Goal: Task Accomplishment & Management: Complete application form

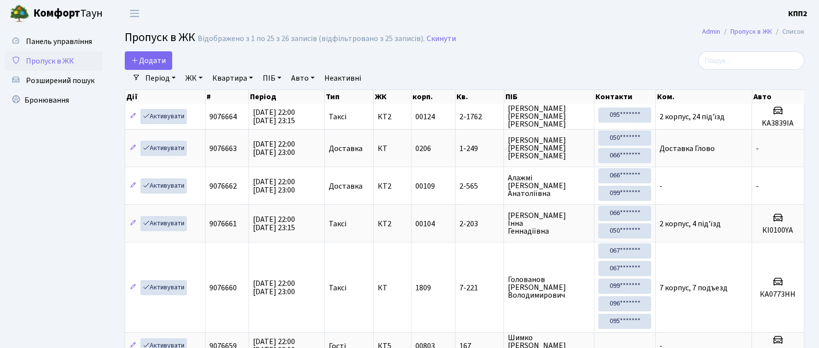
select select "25"
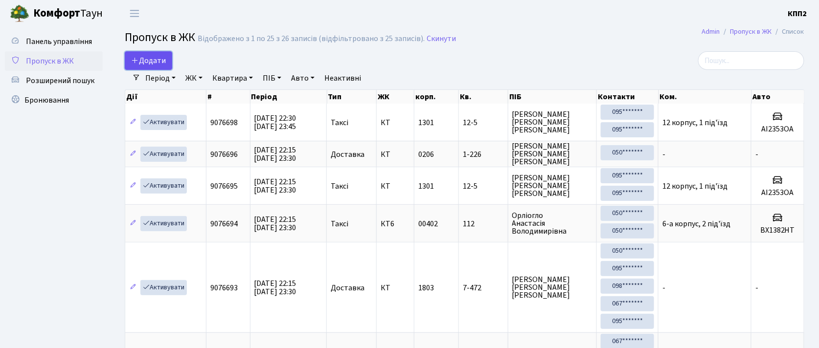
click at [148, 53] on link "Додати" at bounding box center [148, 60] width 47 height 19
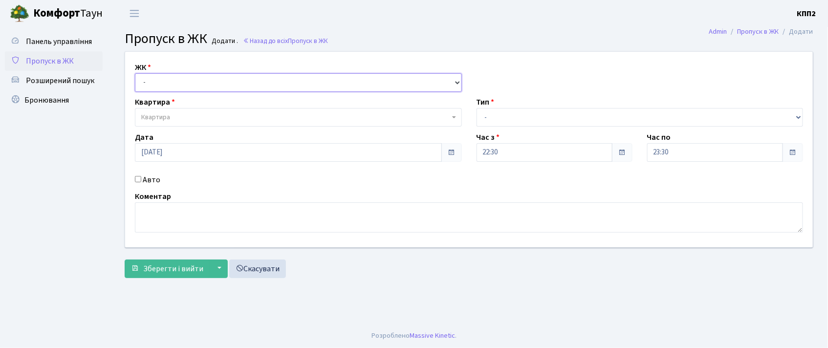
click at [167, 83] on select "- КТ, вул. Регенераторна, 4 КТ2, просп. Соборності, 17 КТ3, вул. Березнева, 16 …" at bounding box center [298, 82] width 327 height 19
select select "271"
click at [135, 73] on select "- КТ, вул. Регенераторна, 4 КТ2, просп. Соборності, 17 КТ3, вул. Березнева, 16 …" at bounding box center [298, 82] width 327 height 19
select select
click at [171, 122] on span "Квартира" at bounding box center [295, 117] width 309 height 10
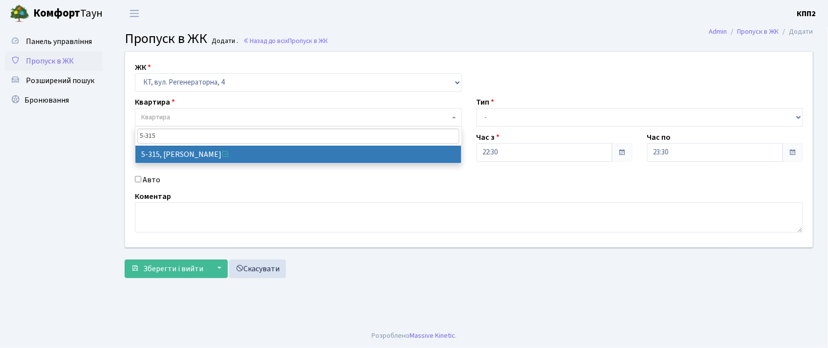
type input "5-315"
drag, startPoint x: 230, startPoint y: 157, endPoint x: 304, endPoint y: 160, distance: 74.4
select select "2238"
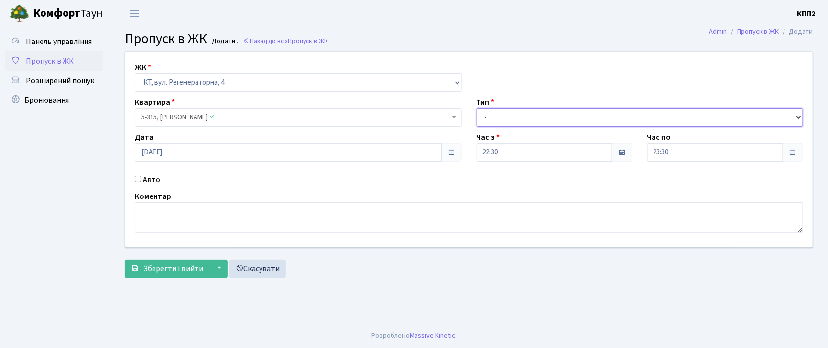
click at [514, 112] on select "- Доставка Таксі Гості Сервіс" at bounding box center [640, 117] width 327 height 19
select select "1"
click at [477, 108] on select "- Доставка Таксі Гості Сервіс" at bounding box center [640, 117] width 327 height 19
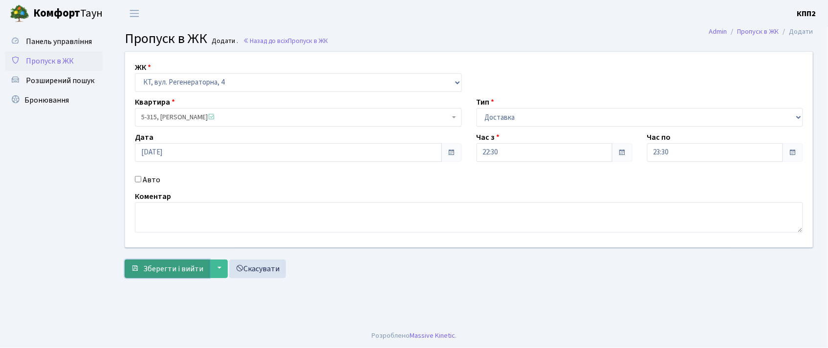
click at [152, 261] on button "Зберегти і вийти" at bounding box center [167, 269] width 85 height 19
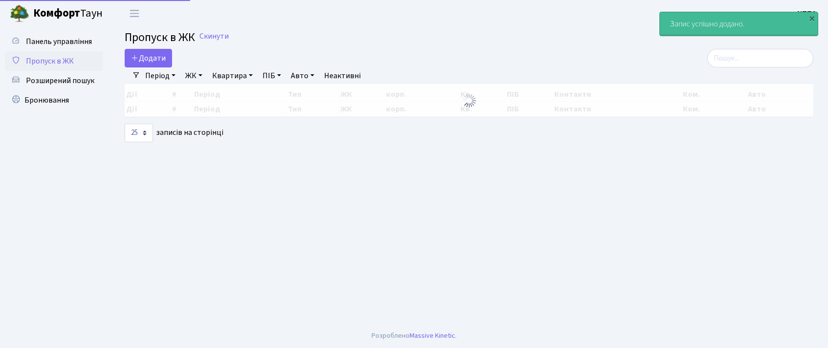
select select "25"
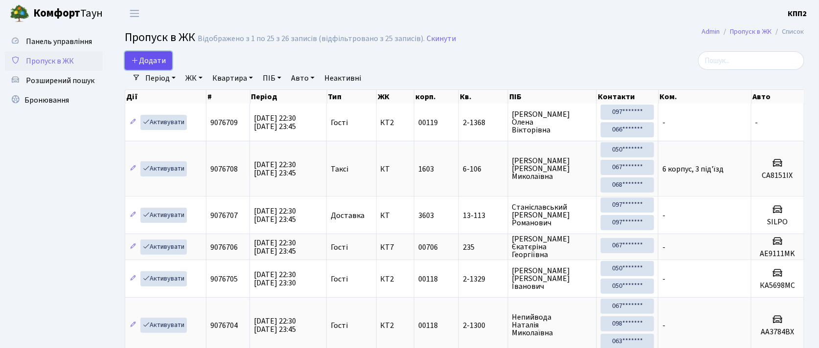
click at [153, 66] on span "Додати" at bounding box center [148, 60] width 35 height 11
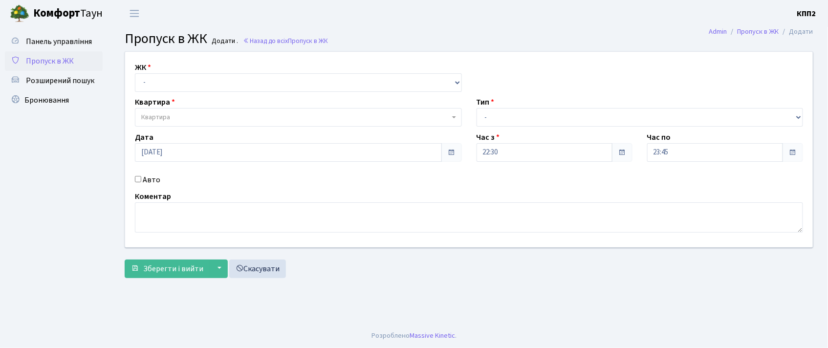
click at [158, 69] on div "ЖК - КТ, вул. Регенераторна, 4 КТ2, просп. Соборності, 17 КТ3, вул. Березнева, …" at bounding box center [299, 77] width 342 height 30
click at [157, 85] on select "- КТ, вул. Регенераторна, 4 КТ2, просп. [STREET_ADDRESS] [STREET_ADDRESS] [PERS…" at bounding box center [298, 82] width 327 height 19
select select "302"
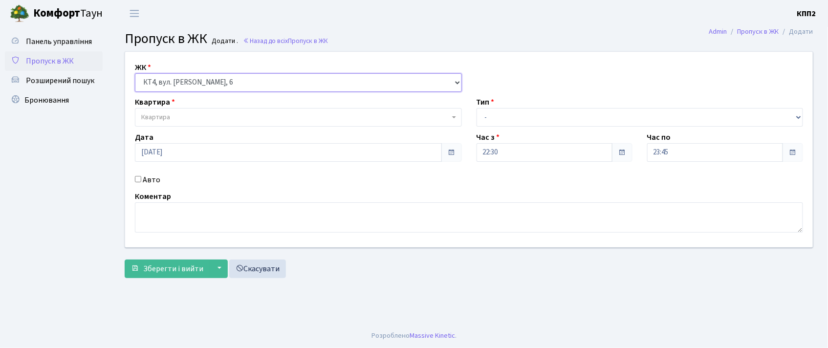
click at [135, 73] on select "- КТ, вул. Регенераторна, 4 КТ2, просп. [STREET_ADDRESS] [STREET_ADDRESS] [PERS…" at bounding box center [298, 82] width 327 height 19
select select
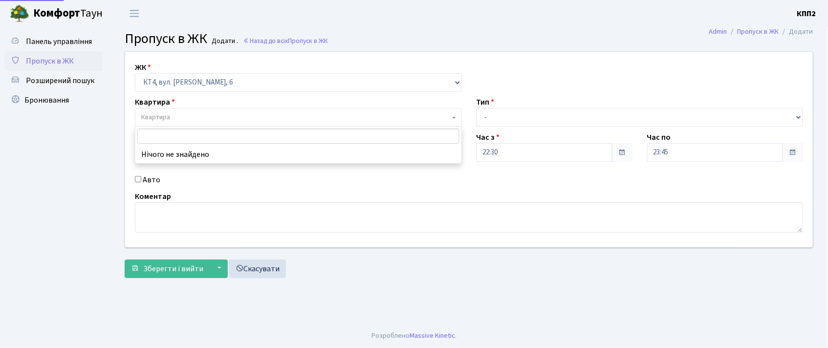
click at [158, 113] on span "Квартира" at bounding box center [155, 117] width 29 height 10
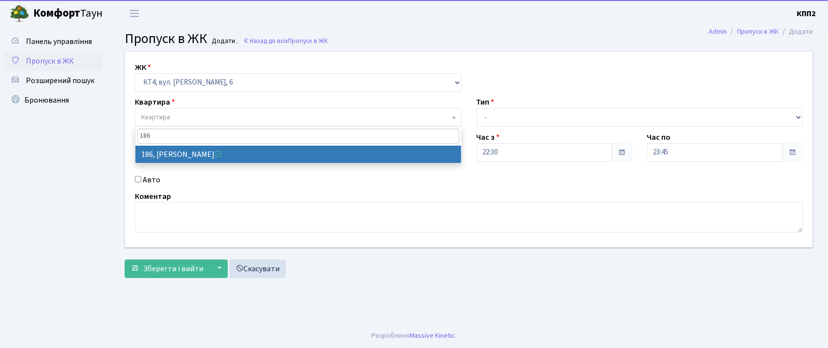
type input "186"
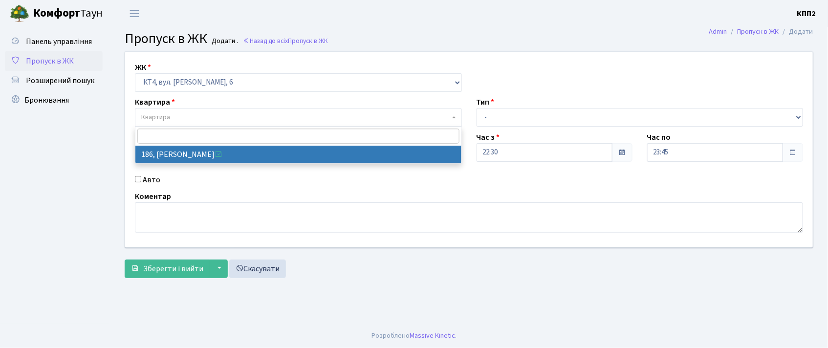
select select "16906"
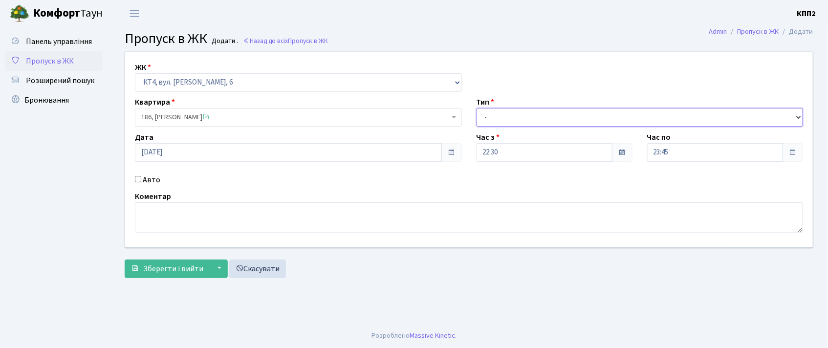
click at [527, 112] on select "- Доставка Таксі Гості Сервіс" at bounding box center [640, 117] width 327 height 19
select select "3"
click at [477, 108] on select "- Доставка Таксі Гості Сервіс" at bounding box center [640, 117] width 327 height 19
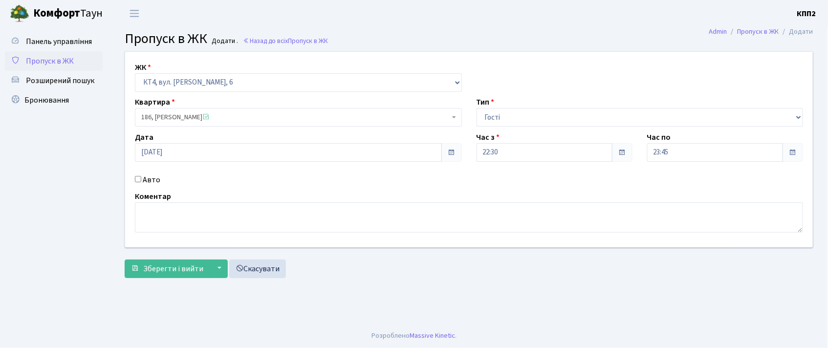
click at [139, 180] on input "Авто" at bounding box center [138, 179] width 6 height 6
checkbox input "true"
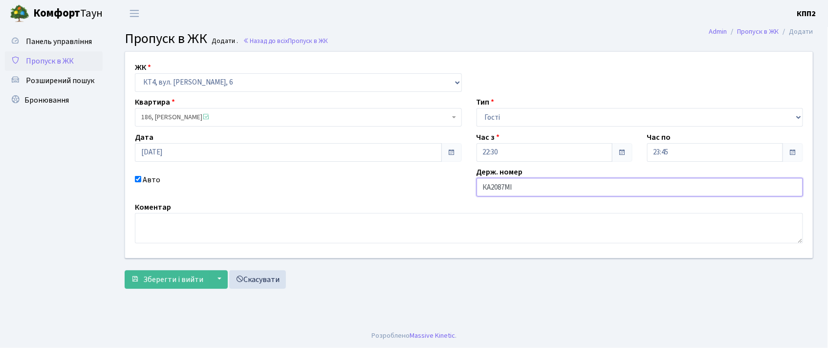
type input "КА2087МІ"
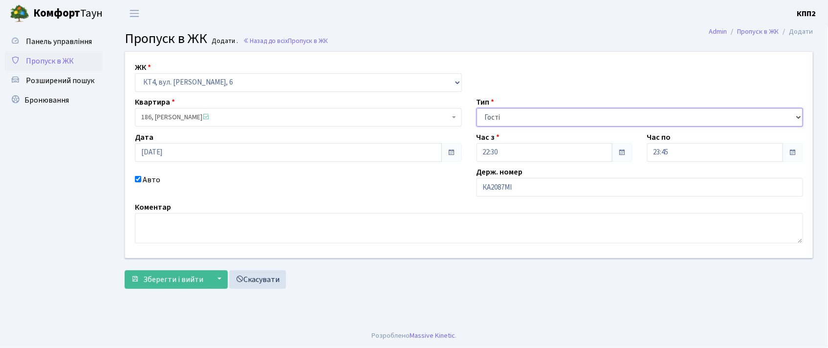
drag, startPoint x: 603, startPoint y: 112, endPoint x: 598, endPoint y: 124, distance: 12.9
click at [603, 112] on select "- Доставка Таксі Гості Сервіс" at bounding box center [640, 117] width 327 height 19
select select "2"
click at [477, 108] on select "- Доставка Таксі Гості Сервіс" at bounding box center [640, 117] width 327 height 19
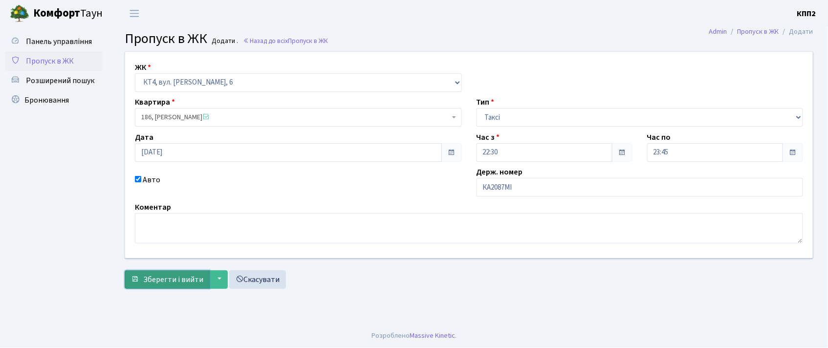
click at [150, 281] on span "Зберегти і вийти" at bounding box center [173, 279] width 60 height 11
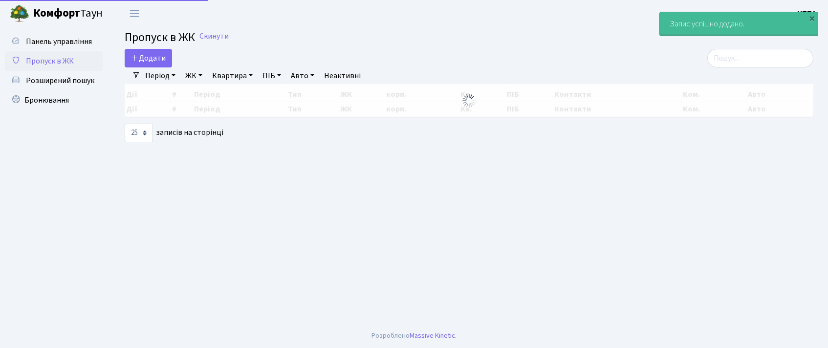
select select "25"
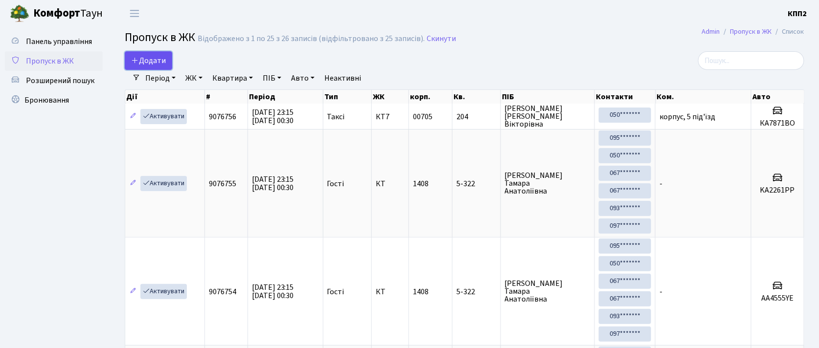
click at [151, 64] on span "Додати" at bounding box center [148, 60] width 35 height 11
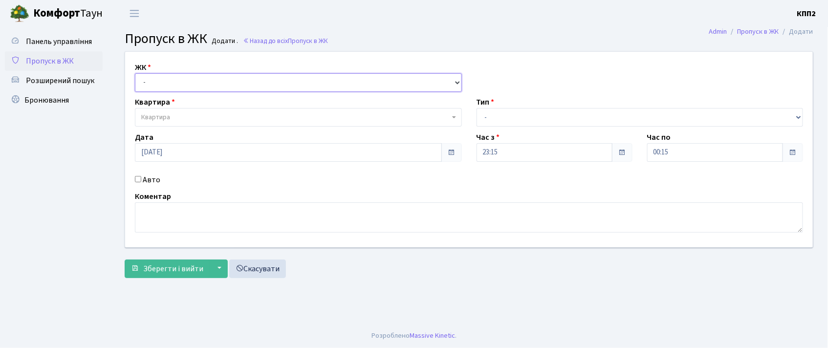
click at [153, 83] on select "- КТ, вул. Регенераторна, 4 КТ2, просп. [STREET_ADDRESS] [STREET_ADDRESS] [PERS…" at bounding box center [298, 82] width 327 height 19
select select "271"
click at [135, 73] on select "- КТ, вул. Регенераторна, 4 КТ2, просп. [STREET_ADDRESS] [STREET_ADDRESS] [PERS…" at bounding box center [298, 82] width 327 height 19
select select
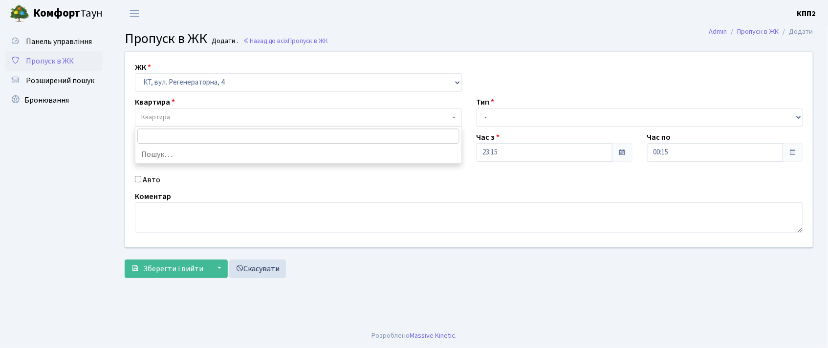
click at [167, 113] on span "Квартира" at bounding box center [155, 117] width 29 height 10
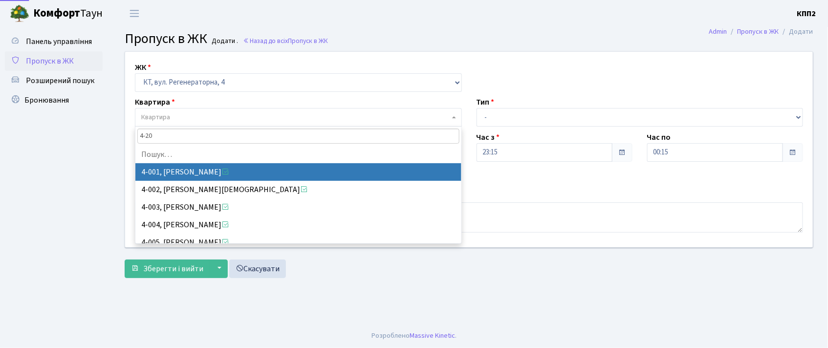
type input "4-202"
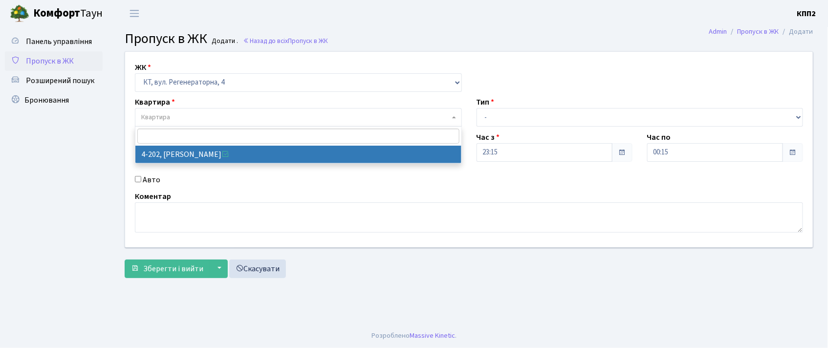
click at [37, 57] on span "Пропуск в ЖК" at bounding box center [50, 61] width 48 height 11
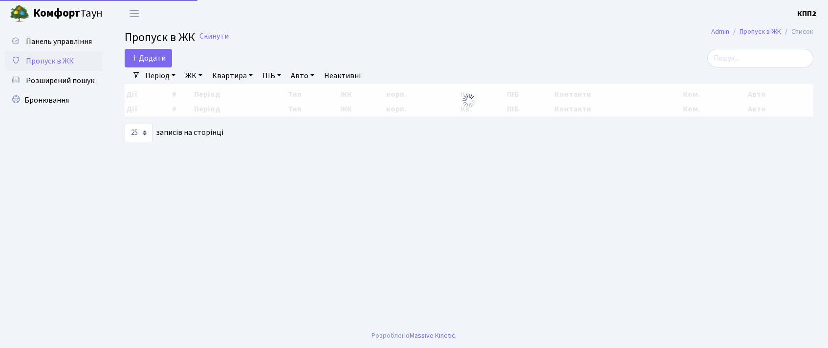
select select "25"
